Goal: Use online tool/utility: Utilize a website feature to perform a specific function

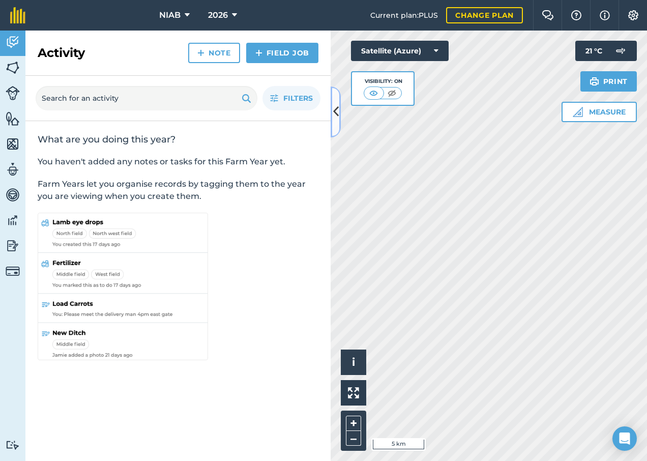
click at [333, 113] on icon at bounding box center [336, 112] width 6 height 18
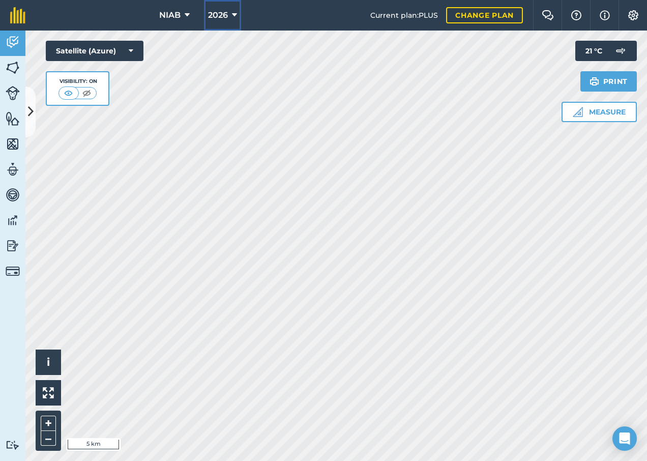
click at [232, 13] on icon at bounding box center [234, 15] width 5 height 12
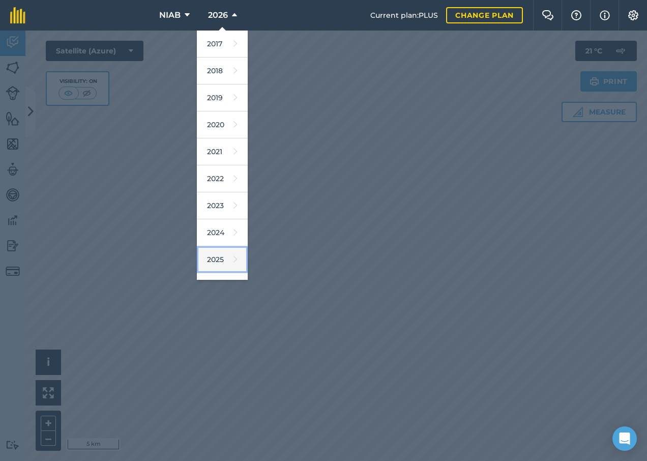
click at [210, 259] on link "2025" at bounding box center [222, 259] width 51 height 27
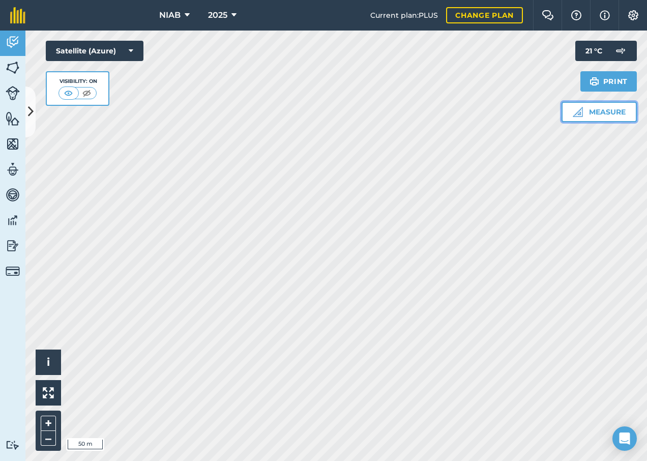
click at [594, 109] on button "Measure" at bounding box center [598, 112] width 75 height 20
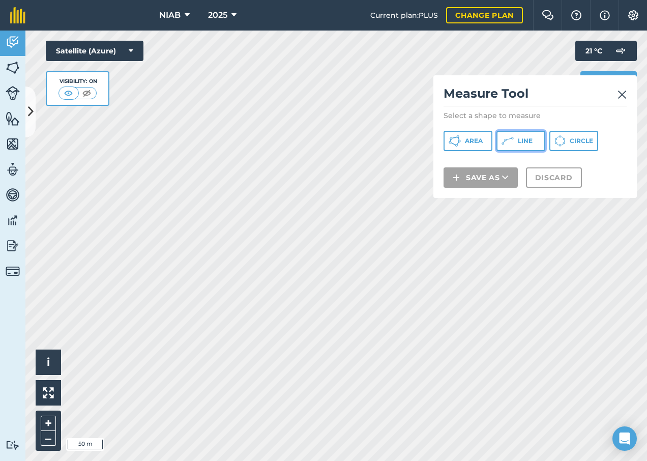
click at [520, 143] on span "Line" at bounding box center [525, 141] width 15 height 8
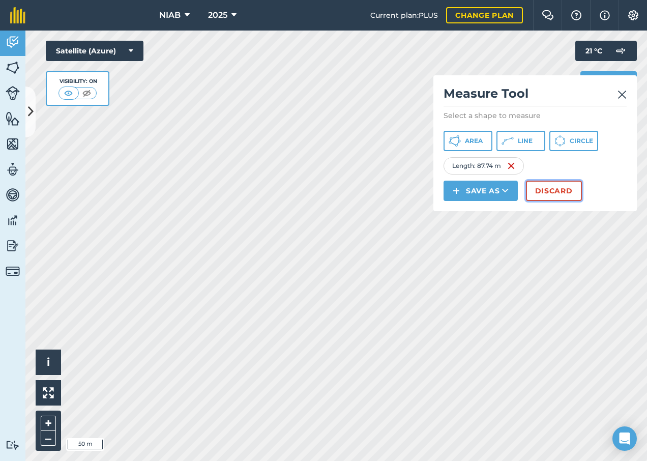
click at [539, 197] on button "Discard" at bounding box center [554, 191] width 56 height 20
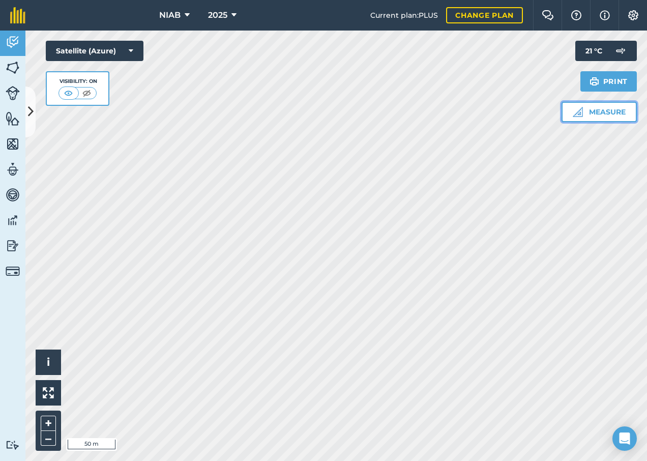
click at [573, 115] on img at bounding box center [578, 112] width 10 height 10
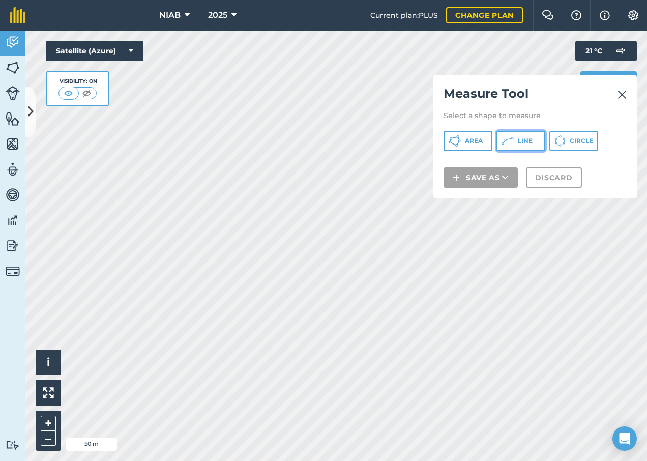
click at [526, 147] on button "Line" at bounding box center [520, 141] width 49 height 20
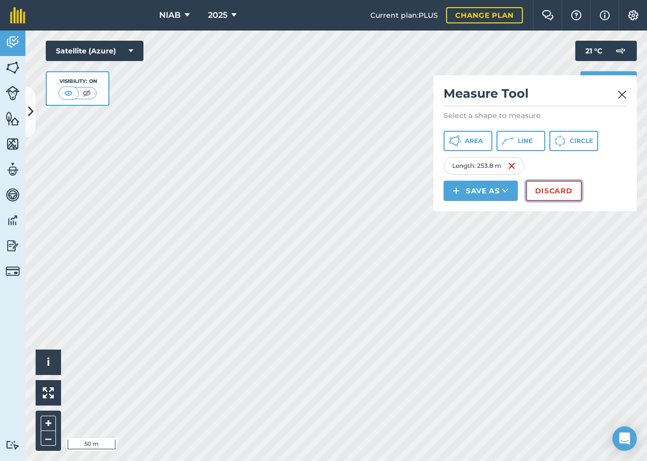
click at [557, 198] on button "Discard" at bounding box center [554, 191] width 56 height 20
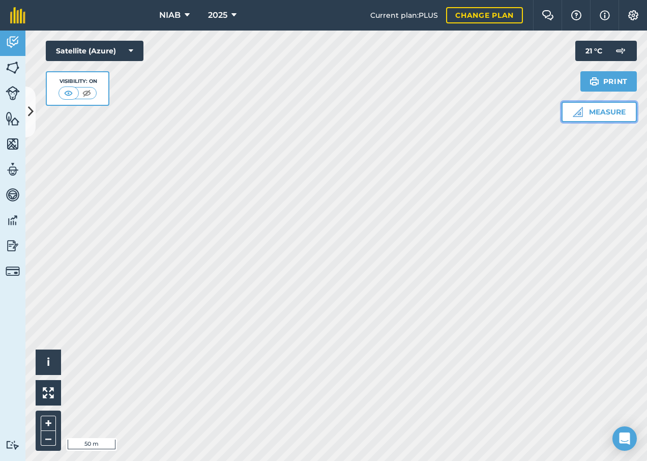
click at [599, 110] on button "Measure" at bounding box center [598, 112] width 75 height 20
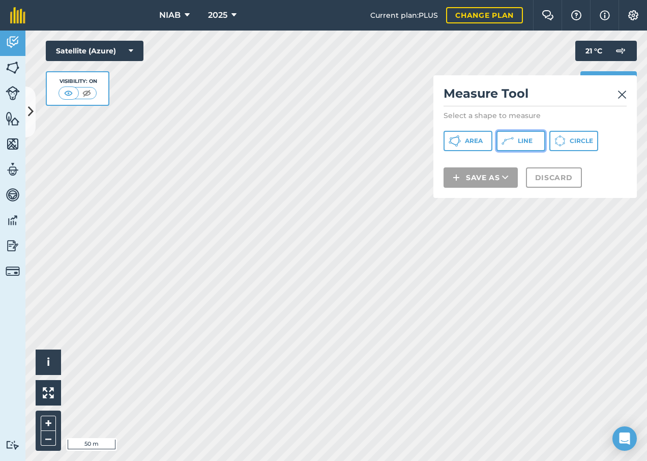
click at [524, 136] on button "Line" at bounding box center [520, 141] width 49 height 20
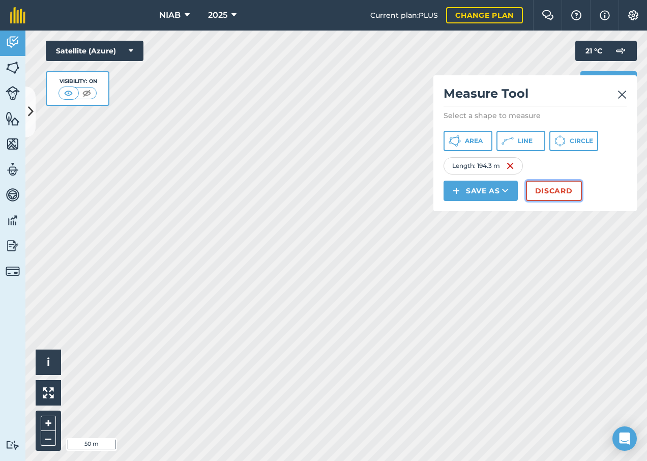
click at [530, 185] on button "Discard" at bounding box center [554, 191] width 56 height 20
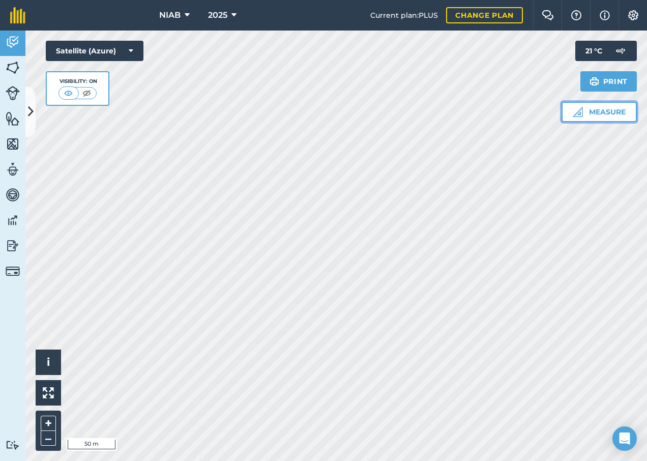
click at [600, 115] on button "Measure" at bounding box center [598, 112] width 75 height 20
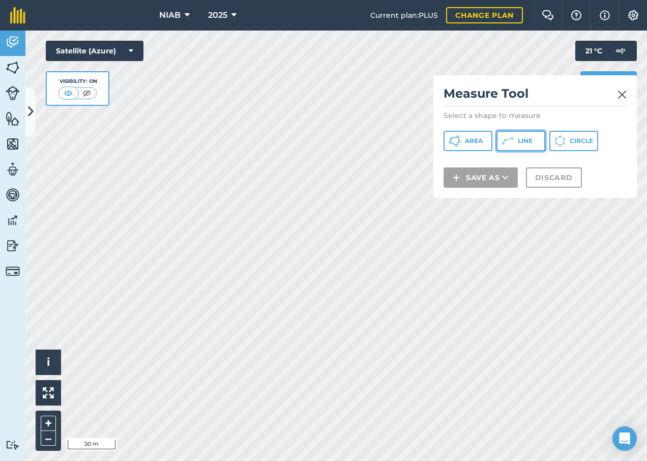
click at [539, 139] on button "Line" at bounding box center [520, 141] width 49 height 20
click at [19, 190] on div "Activity Fields Livestock Features Maps Team Vehicles Data Reporting Billing Tu…" at bounding box center [323, 246] width 647 height 430
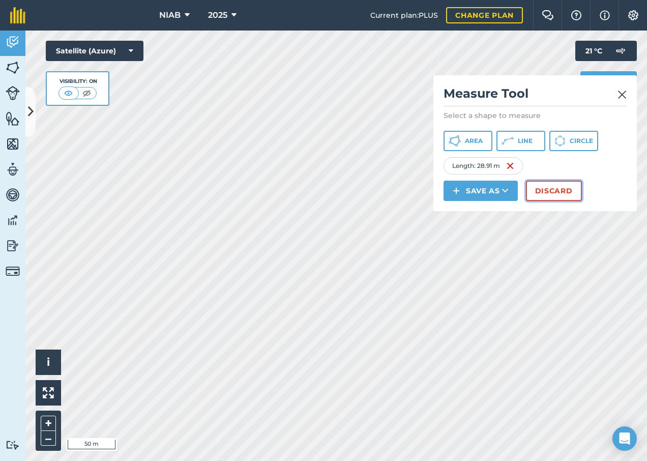
click at [547, 191] on button "Discard" at bounding box center [554, 191] width 56 height 20
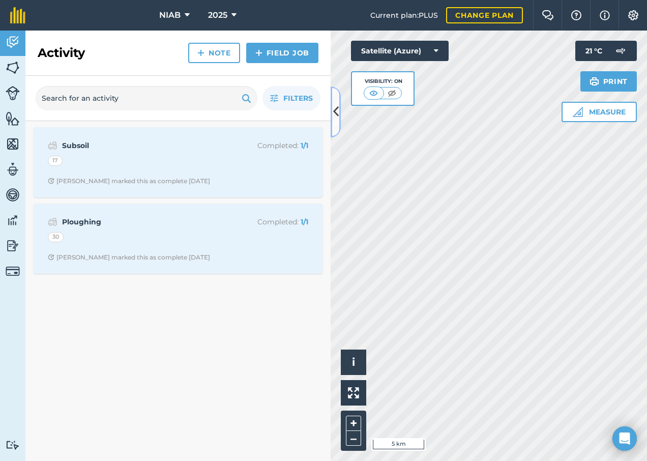
click at [336, 124] on button at bounding box center [336, 111] width 10 height 51
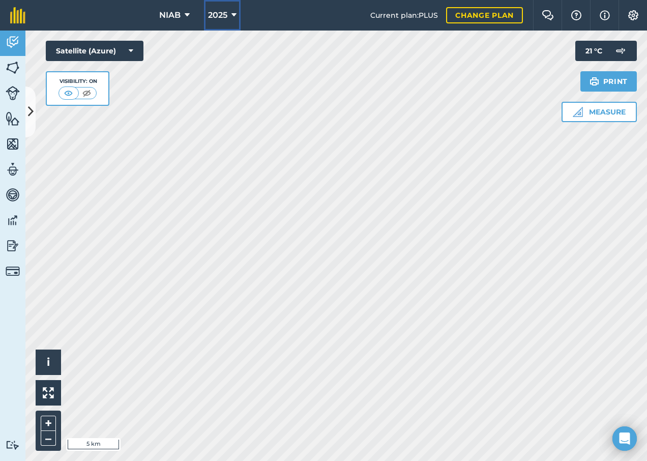
click at [233, 6] on button "2025" at bounding box center [222, 15] width 37 height 31
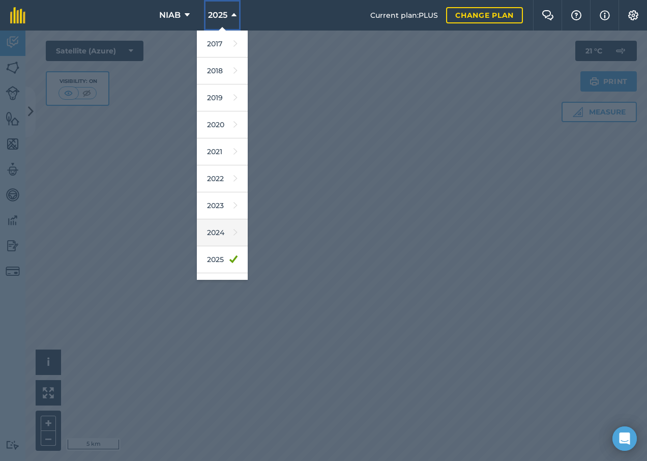
scroll to position [47, 0]
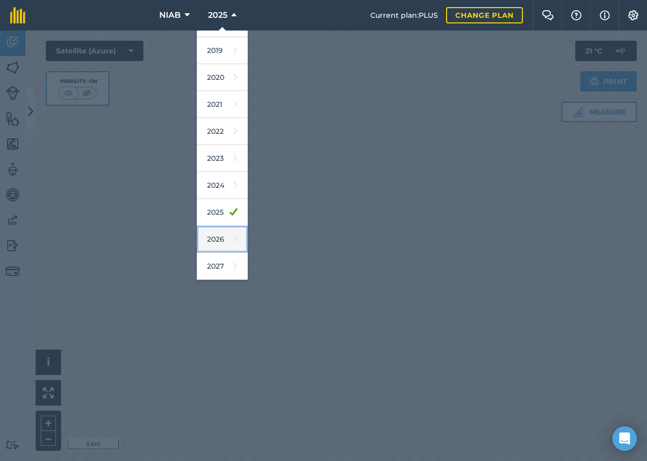
click at [218, 244] on link "2026" at bounding box center [222, 239] width 51 height 27
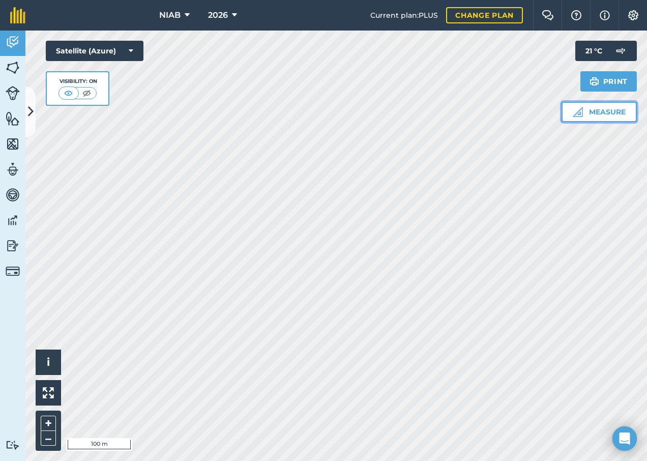
click at [577, 109] on img at bounding box center [578, 112] width 10 height 10
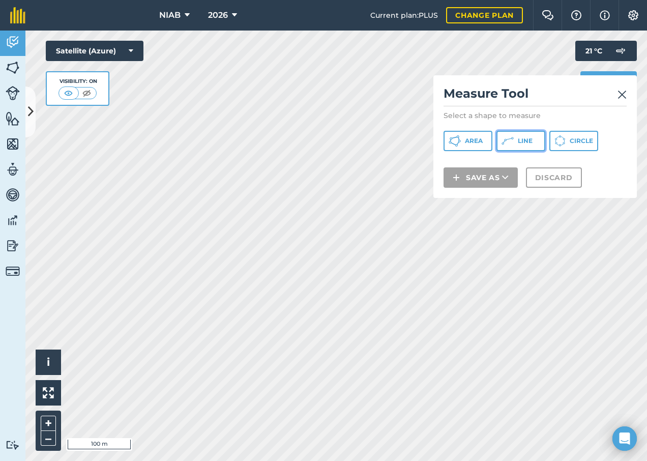
click at [528, 149] on button "Line" at bounding box center [520, 141] width 49 height 20
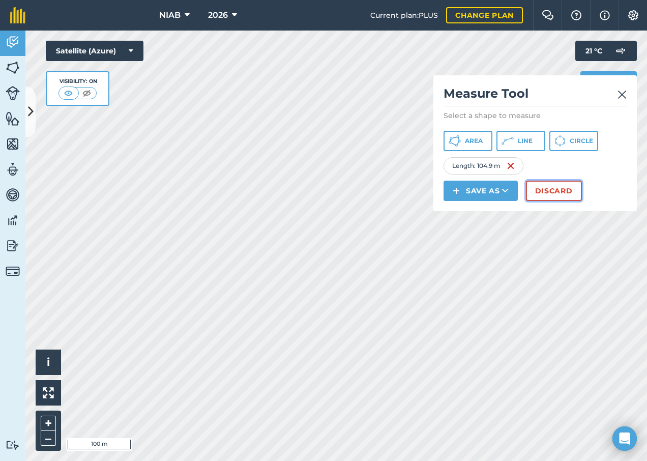
click at [543, 196] on button "Discard" at bounding box center [554, 191] width 56 height 20
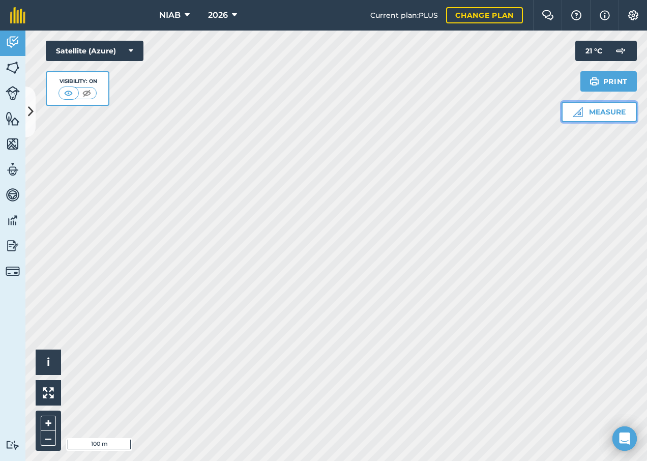
click at [571, 105] on button "Measure" at bounding box center [598, 112] width 75 height 20
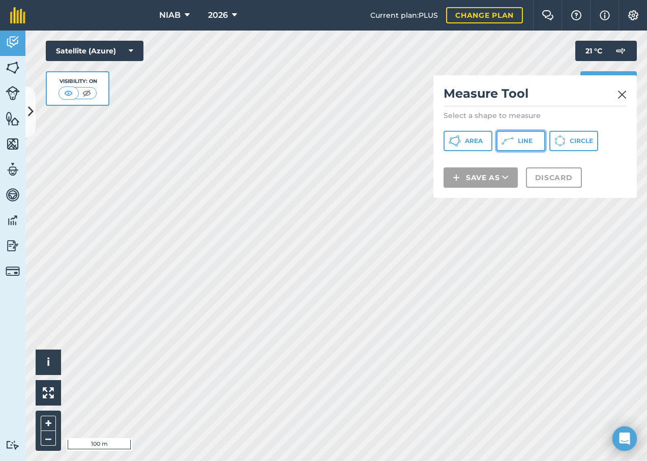
click at [519, 140] on span "Line" at bounding box center [525, 141] width 15 height 8
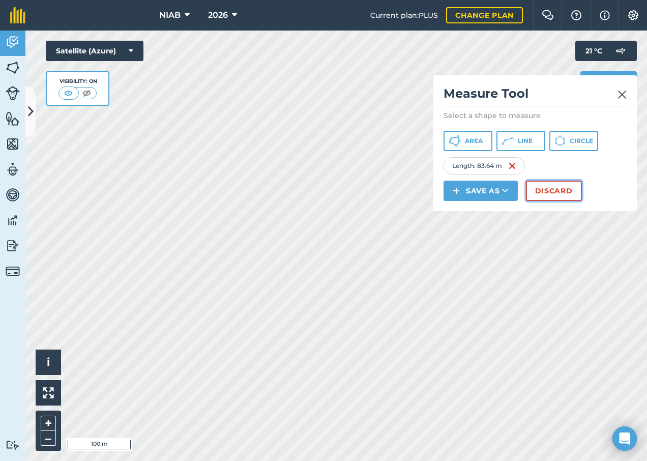
click at [541, 193] on button "Discard" at bounding box center [554, 191] width 56 height 20
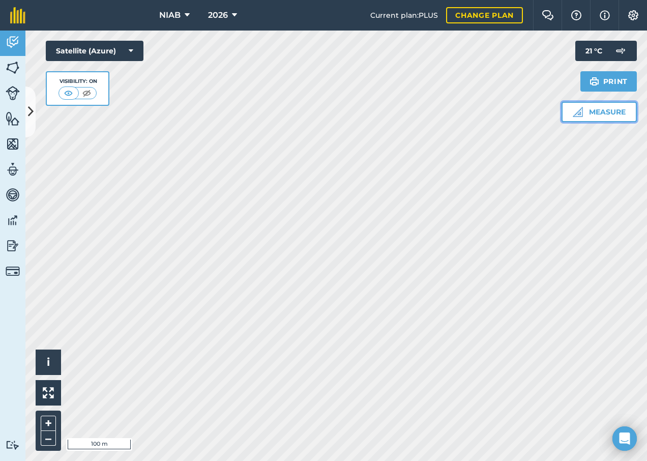
click at [596, 117] on button "Measure" at bounding box center [598, 112] width 75 height 20
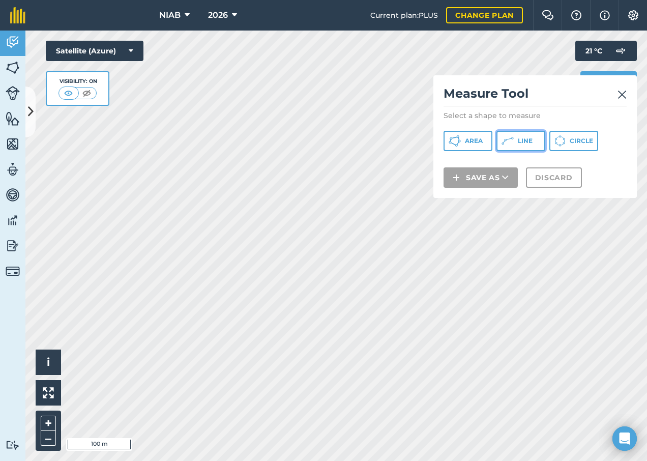
click at [535, 140] on button "Line" at bounding box center [520, 141] width 49 height 20
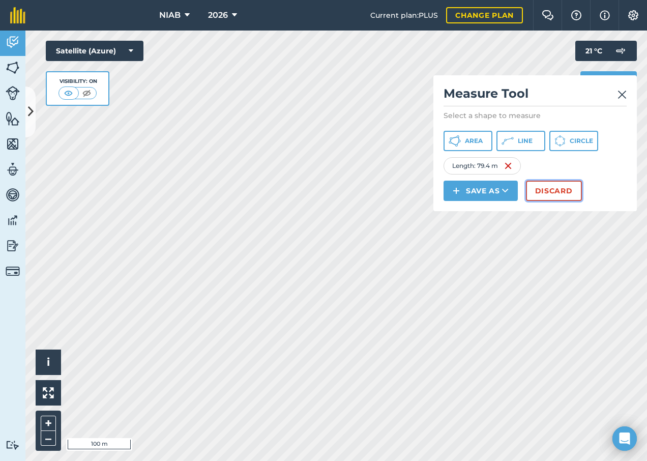
click at [539, 192] on button "Discard" at bounding box center [554, 191] width 56 height 20
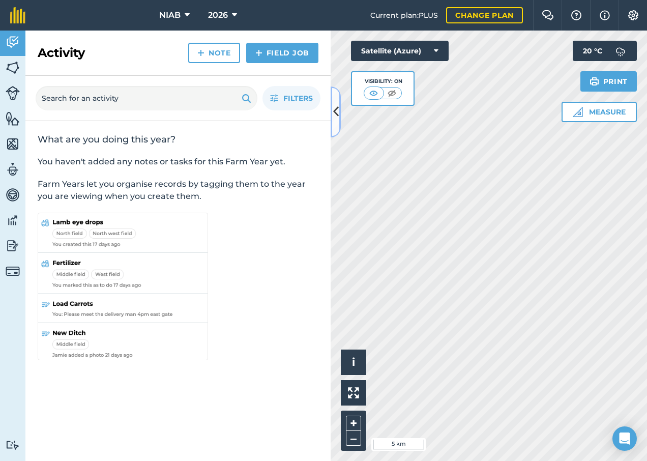
click at [335, 110] on icon at bounding box center [336, 112] width 6 height 18
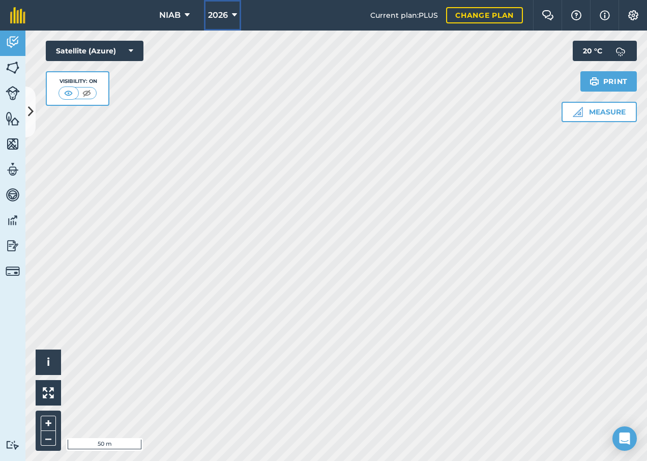
click at [234, 16] on icon at bounding box center [234, 15] width 5 height 12
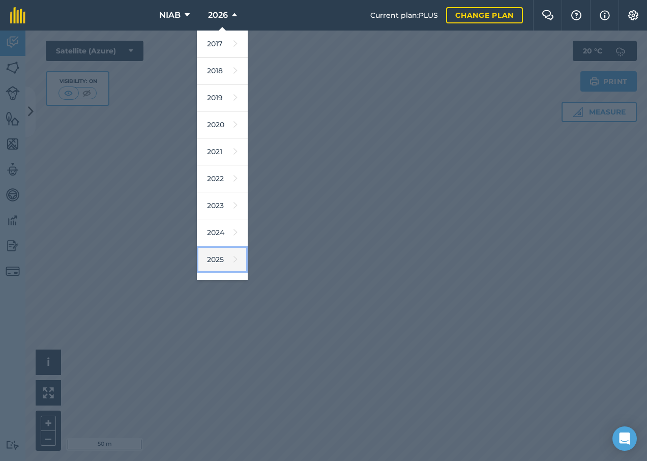
click at [218, 256] on link "2025" at bounding box center [222, 259] width 51 height 27
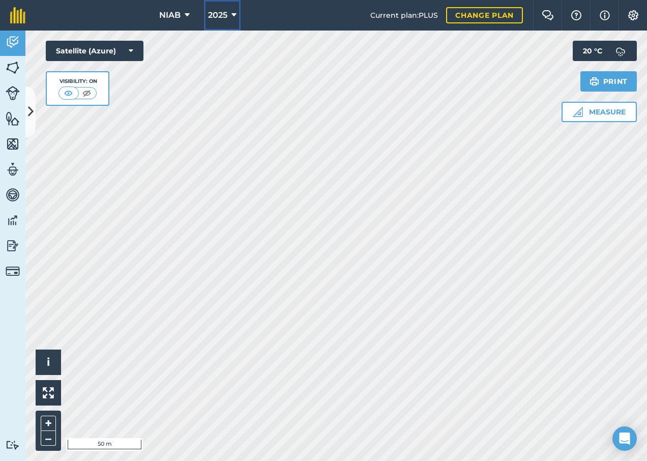
click at [234, 14] on icon at bounding box center [233, 15] width 5 height 12
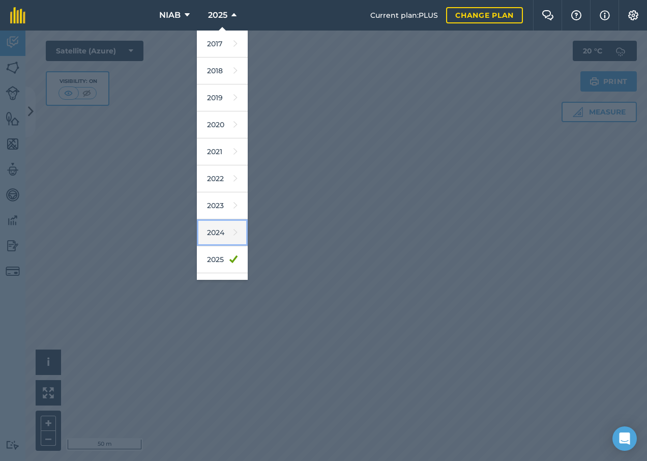
click at [215, 228] on link "2024" at bounding box center [222, 232] width 51 height 27
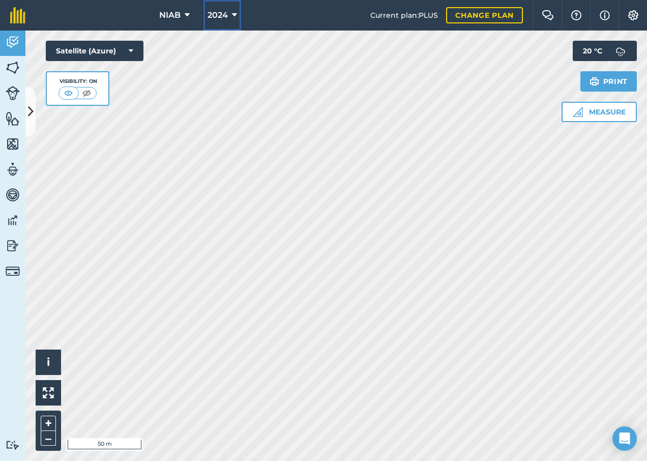
click at [236, 13] on icon at bounding box center [234, 15] width 5 height 12
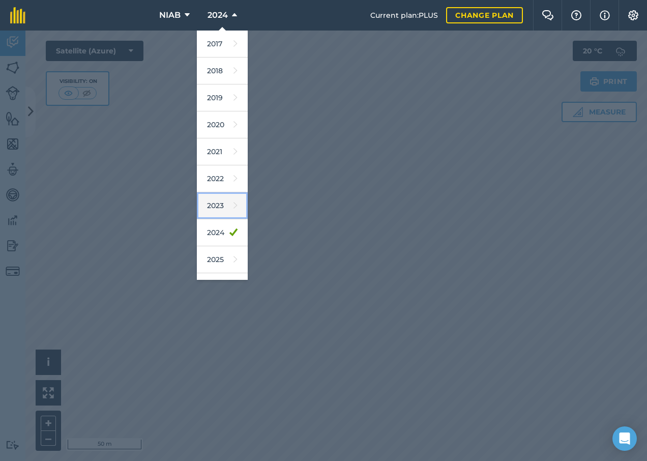
click at [223, 209] on link "2023" at bounding box center [222, 205] width 51 height 27
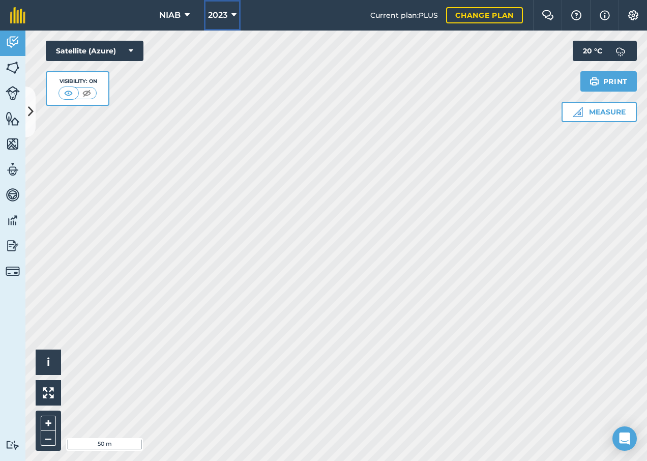
click at [232, 16] on icon at bounding box center [233, 15] width 5 height 12
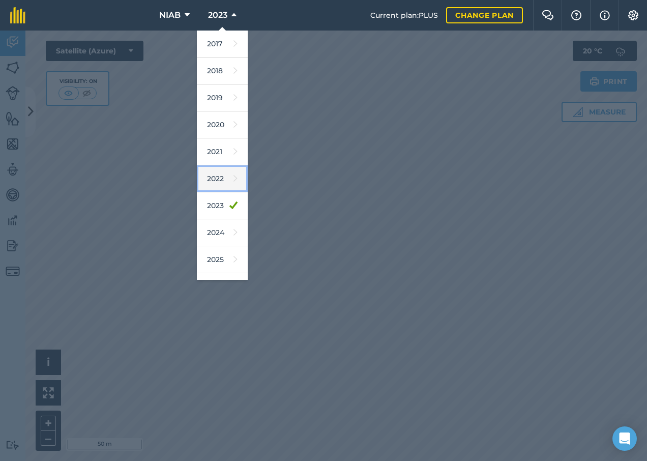
click at [212, 183] on link "2022" at bounding box center [222, 178] width 51 height 27
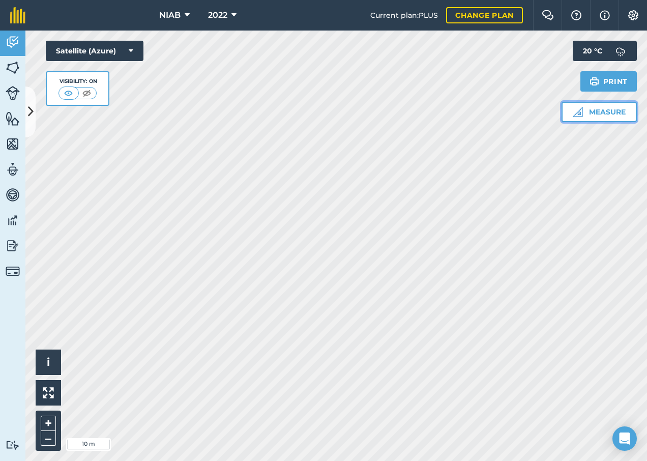
click at [594, 119] on button "Measure" at bounding box center [598, 112] width 75 height 20
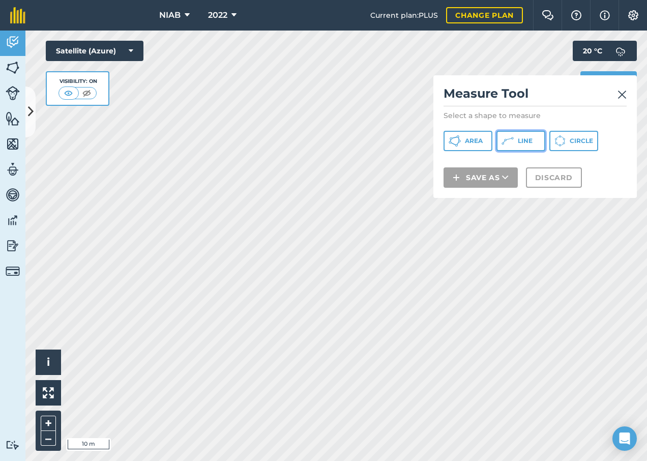
click at [533, 141] on button "Line" at bounding box center [520, 141] width 49 height 20
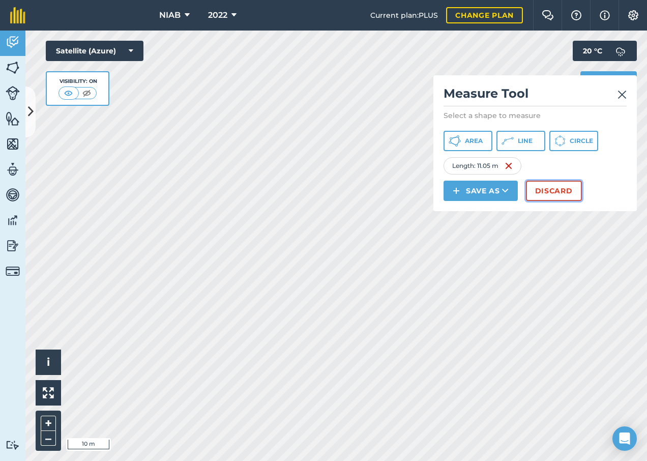
click at [573, 191] on button "Discard" at bounding box center [554, 191] width 56 height 20
